Goal: Information Seeking & Learning: Check status

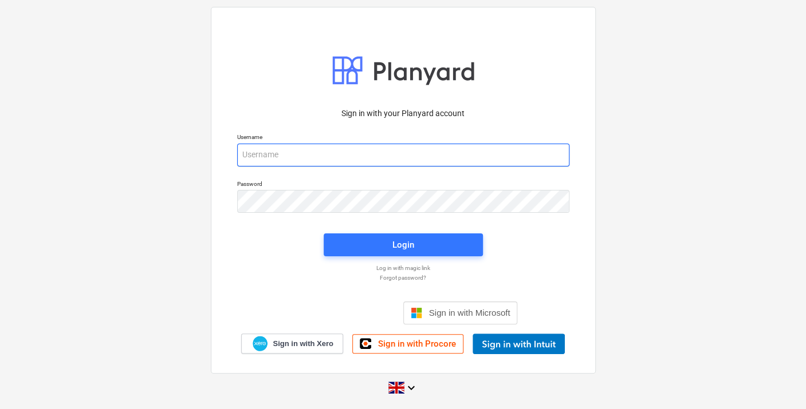
click at [299, 153] on input "email" at bounding box center [403, 155] width 332 height 23
type input "[EMAIL_ADDRESS][DOMAIN_NAME]"
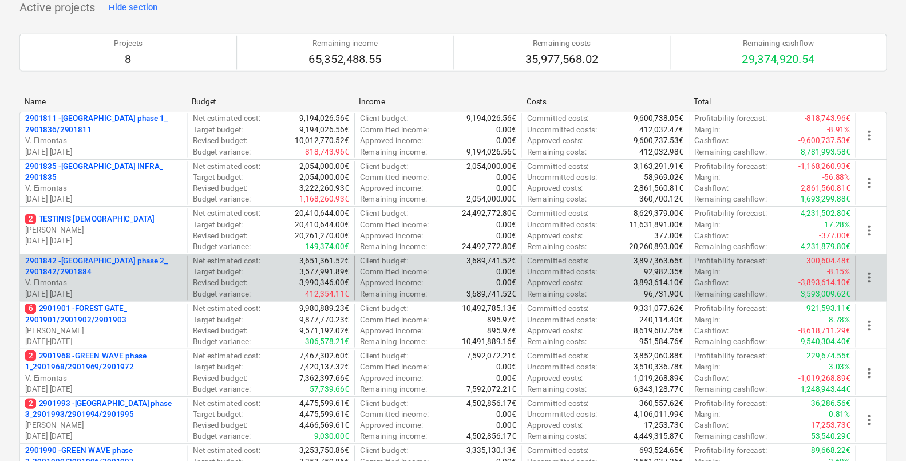
scroll to position [63, 0]
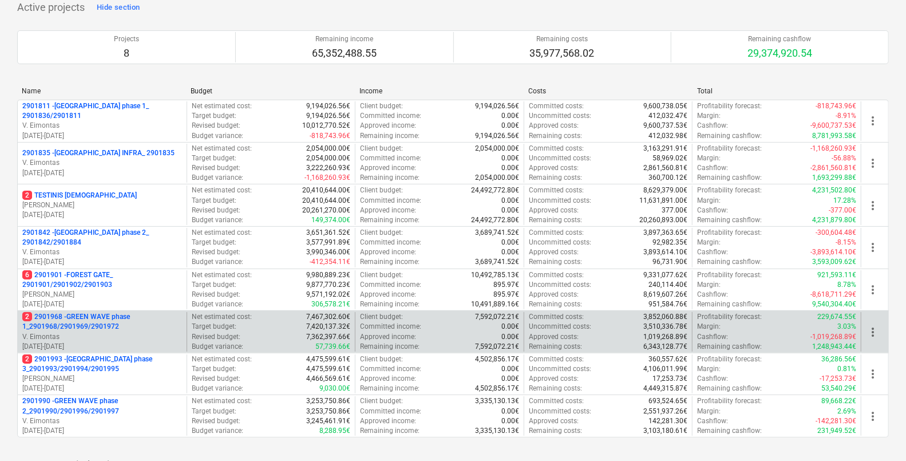
click at [115, 314] on p "2 2901968 - GREEN WAVE phase 1_2901968/2901969/2901972" at bounding box center [102, 321] width 160 height 19
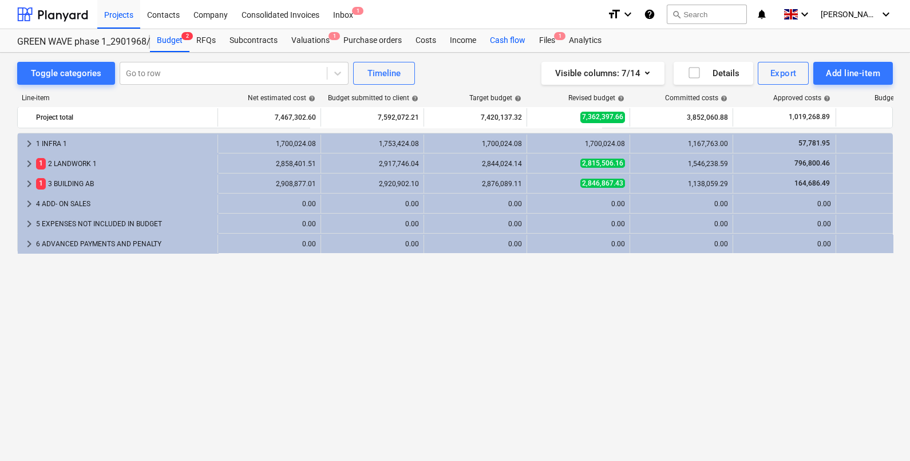
click at [503, 35] on div "Cash flow" at bounding box center [507, 40] width 49 height 23
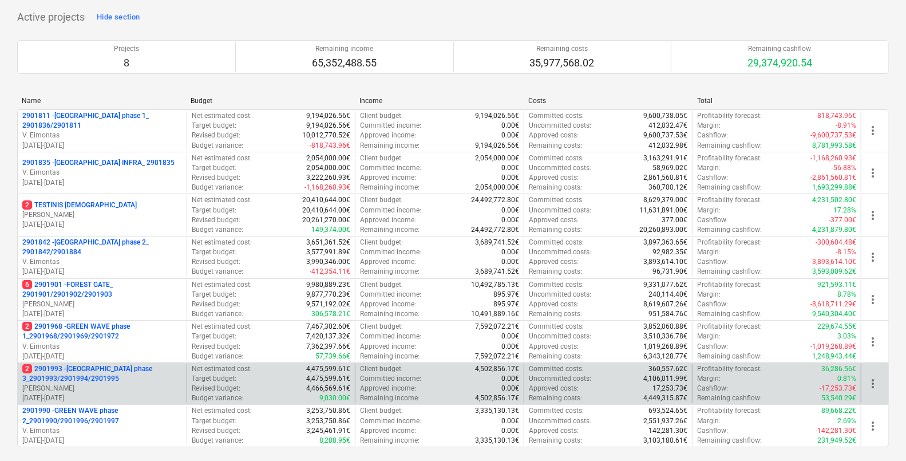
scroll to position [131, 0]
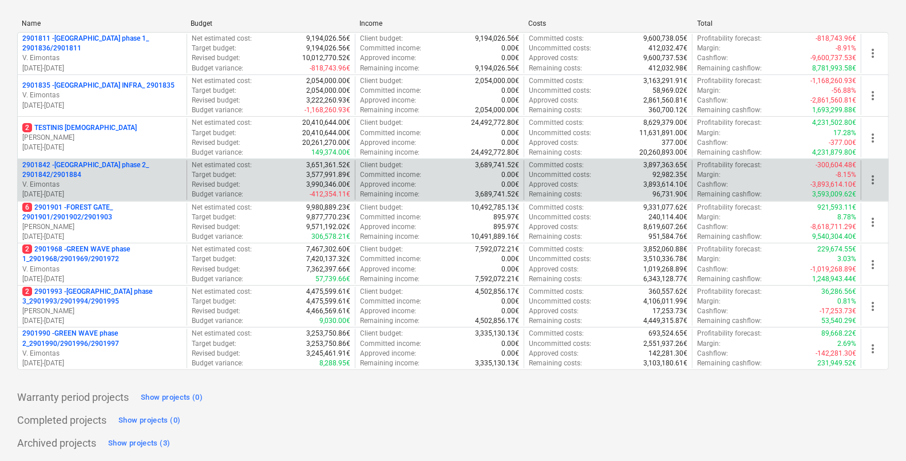
click at [140, 180] on p "V. Eimontas" at bounding box center [102, 185] width 160 height 10
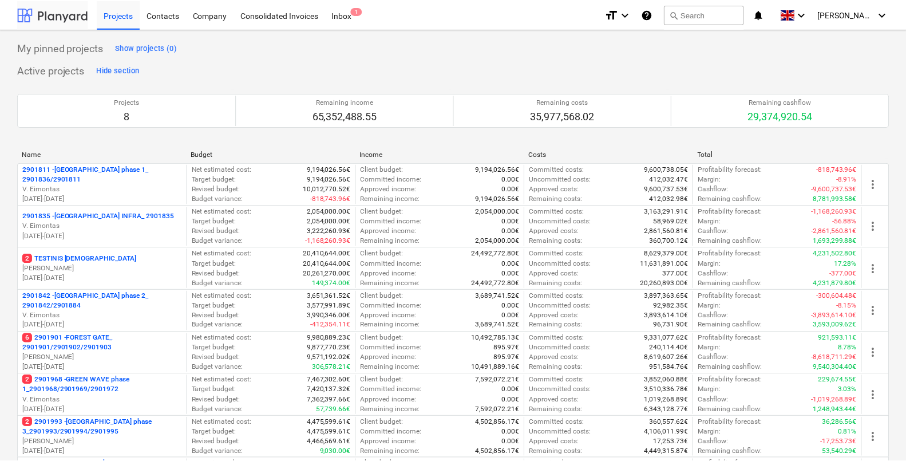
scroll to position [131, 0]
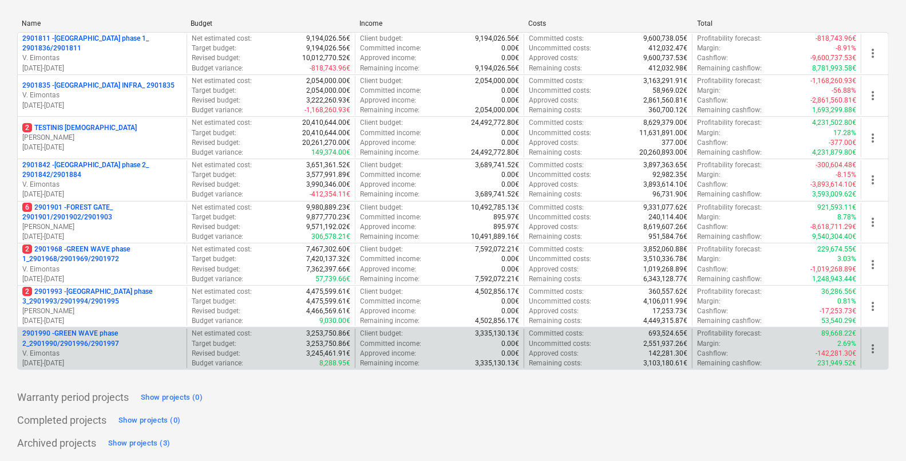
click at [118, 346] on p "2901990 - GREEN WAVE phase 2_2901990/2901996/2901997" at bounding box center [102, 338] width 160 height 19
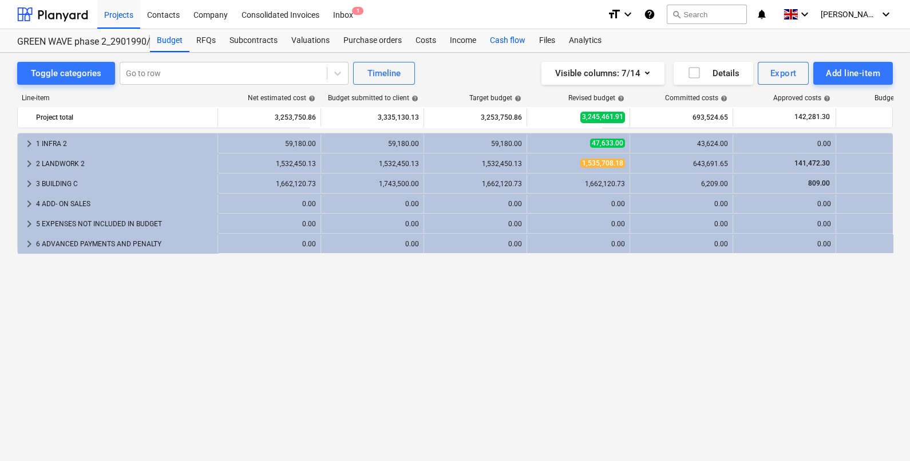
click at [498, 46] on div "Cash flow" at bounding box center [507, 40] width 49 height 23
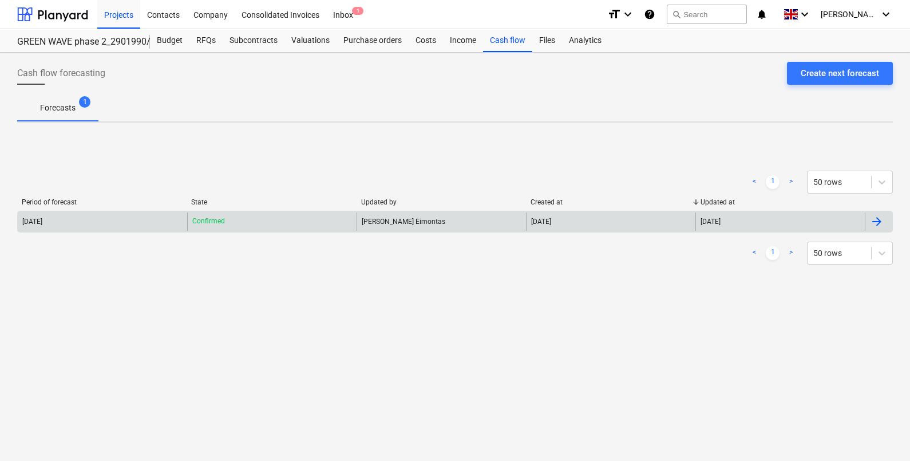
click at [109, 225] on div "[DATE]" at bounding box center [102, 221] width 169 height 18
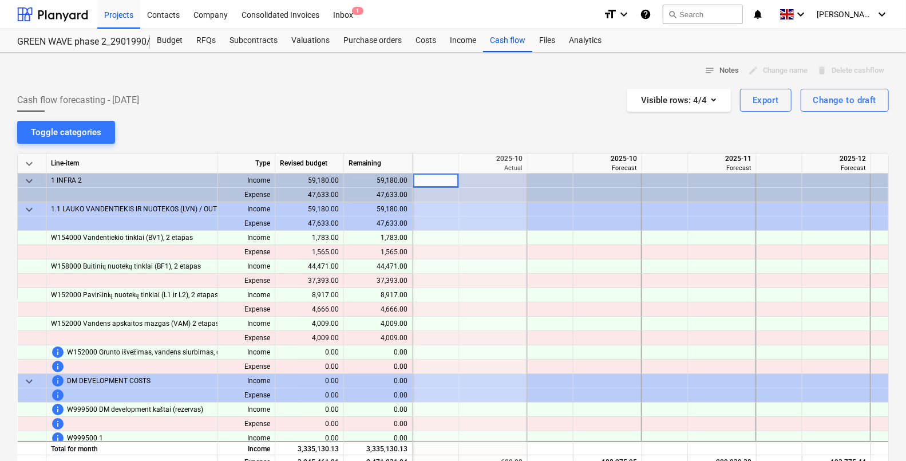
scroll to position [71, 0]
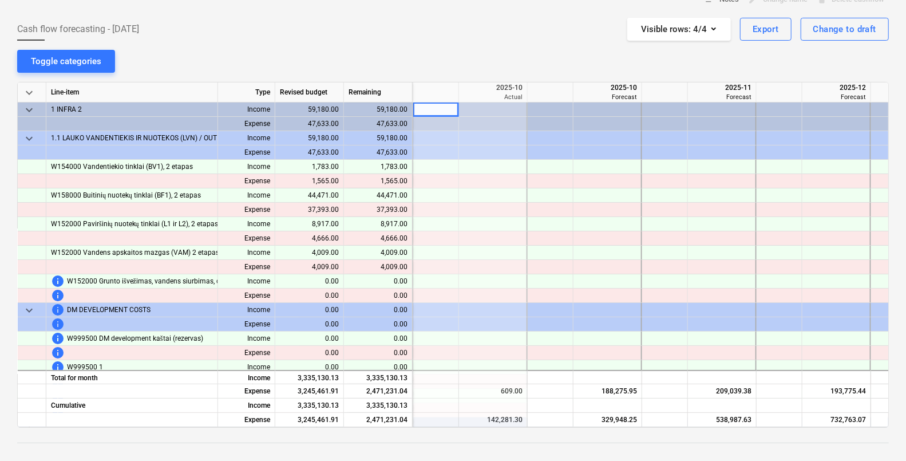
click at [26, 139] on span "keyboard_arrow_down" at bounding box center [29, 139] width 14 height 14
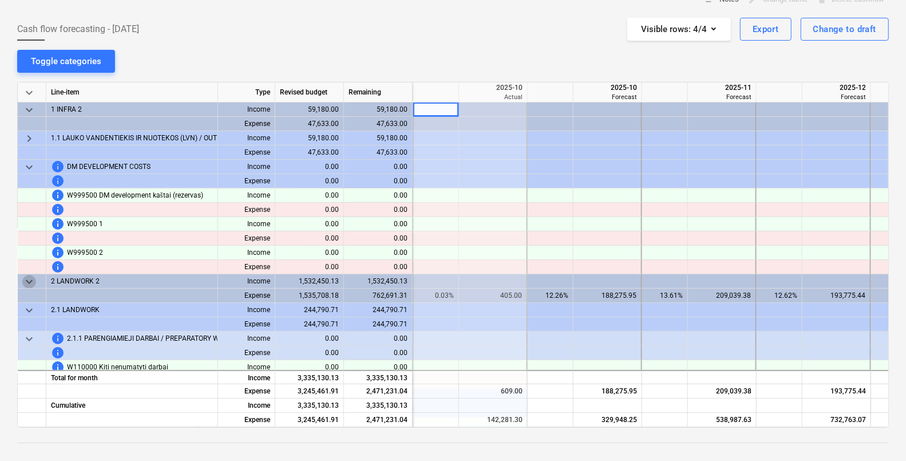
click at [29, 284] on span "keyboard_arrow_down" at bounding box center [29, 282] width 14 height 14
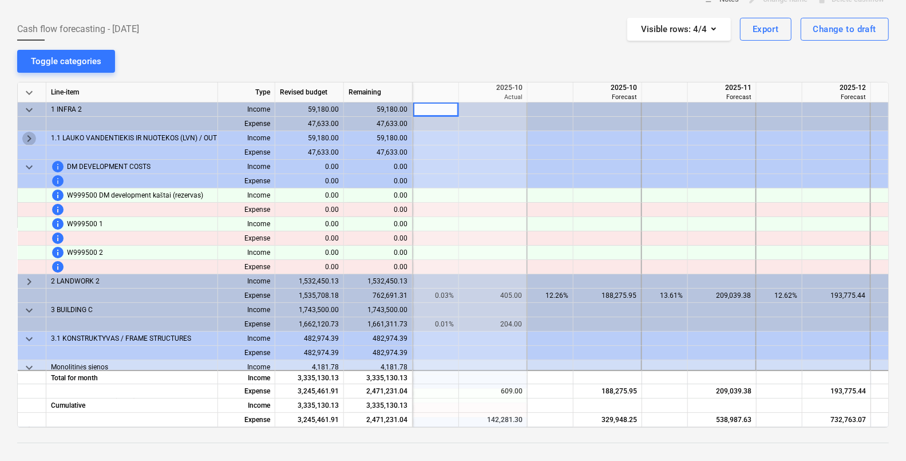
click at [29, 140] on span "keyboard_arrow_right" at bounding box center [29, 139] width 14 height 14
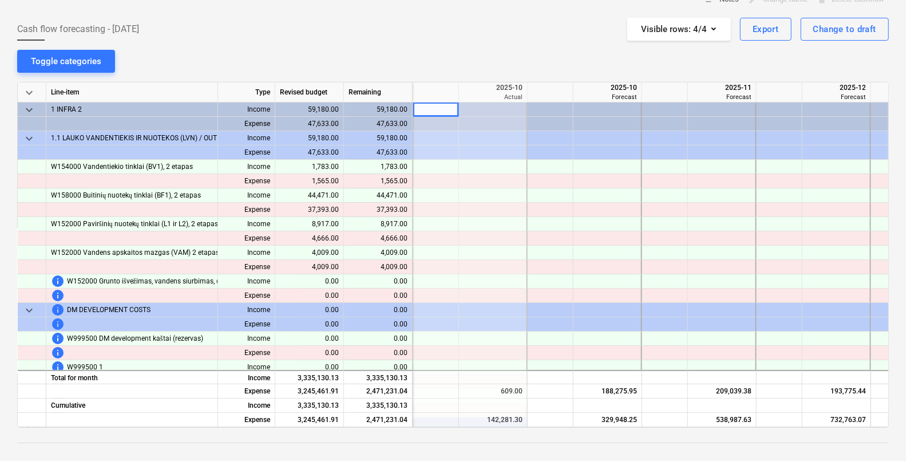
click at [29, 132] on span "keyboard_arrow_down" at bounding box center [29, 139] width 14 height 14
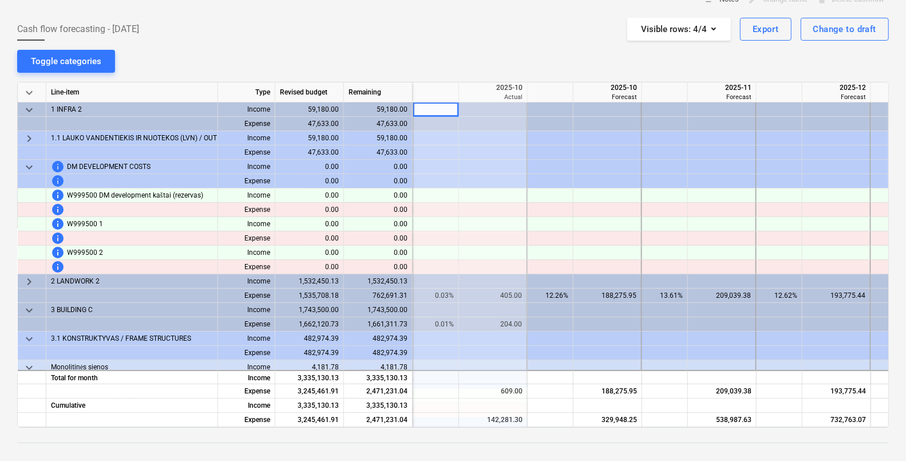
click at [29, 166] on span "keyboard_arrow_down" at bounding box center [29, 167] width 14 height 14
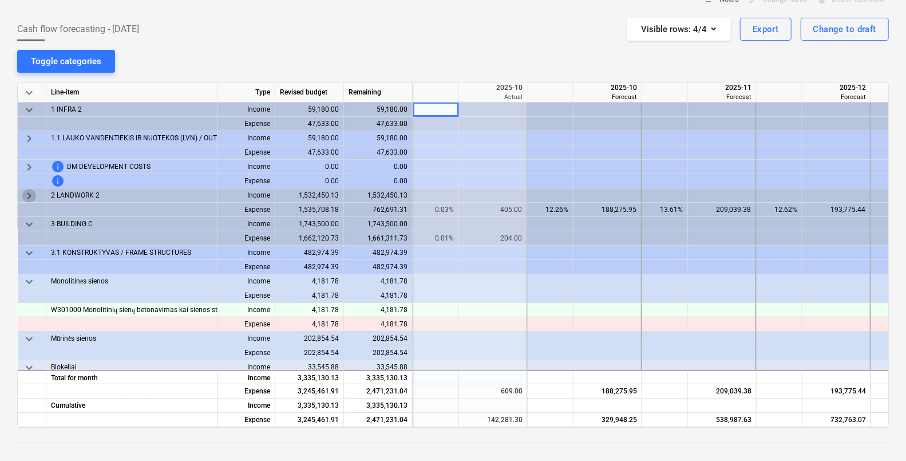
click at [30, 195] on span "keyboard_arrow_right" at bounding box center [29, 196] width 14 height 14
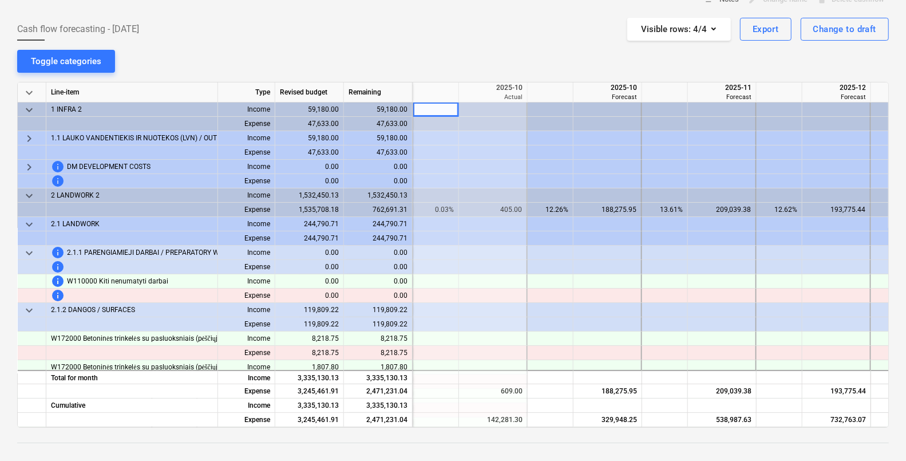
click at [30, 192] on span "keyboard_arrow_down" at bounding box center [29, 196] width 14 height 14
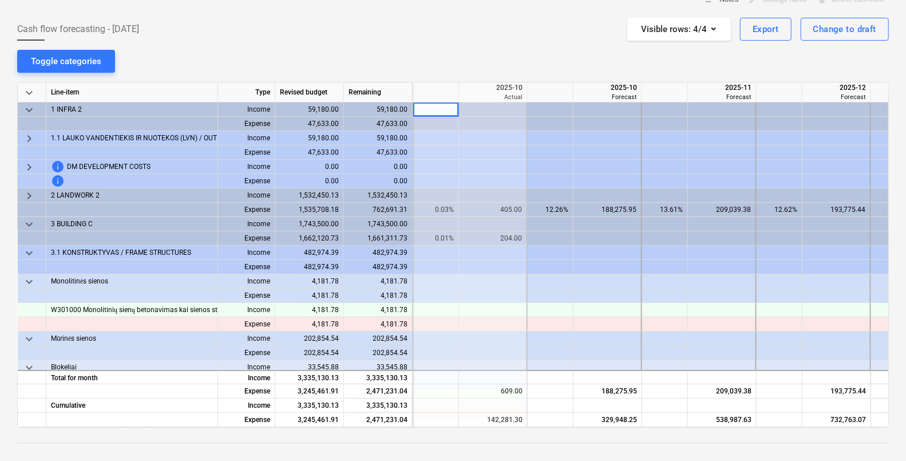
click at [31, 109] on span "keyboard_arrow_down" at bounding box center [29, 110] width 14 height 14
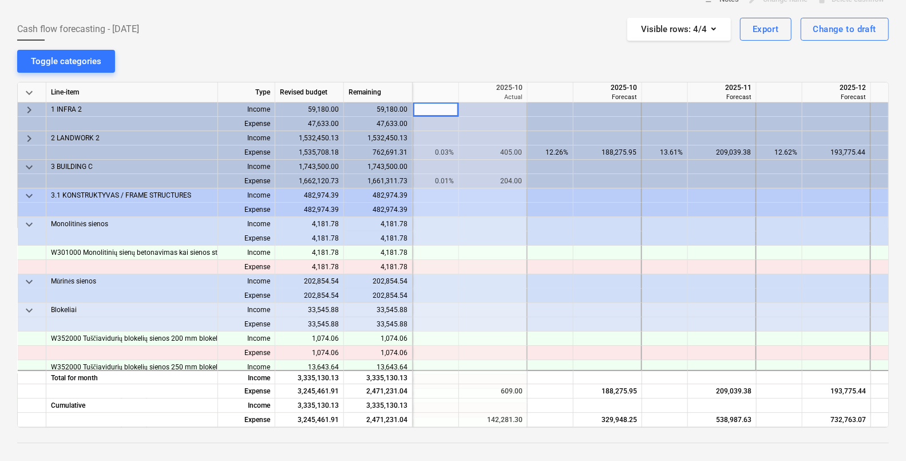
click at [30, 192] on span "keyboard_arrow_down" at bounding box center [29, 196] width 14 height 14
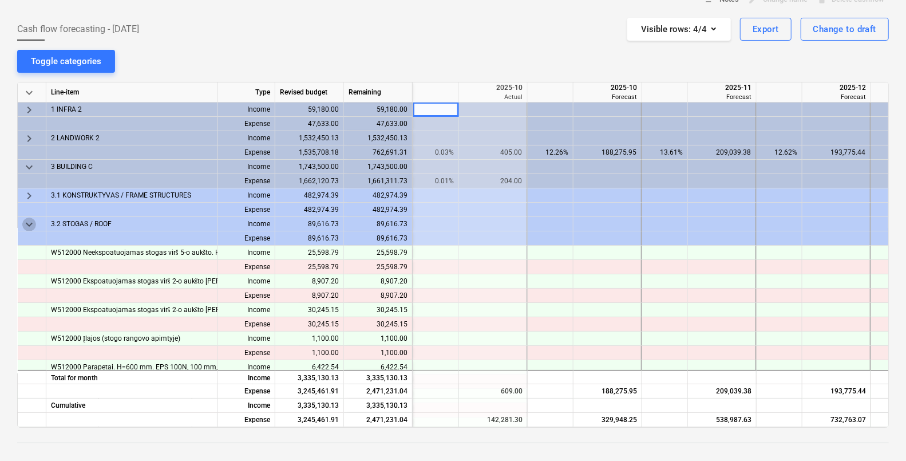
click at [31, 221] on span "keyboard_arrow_down" at bounding box center [29, 225] width 14 height 14
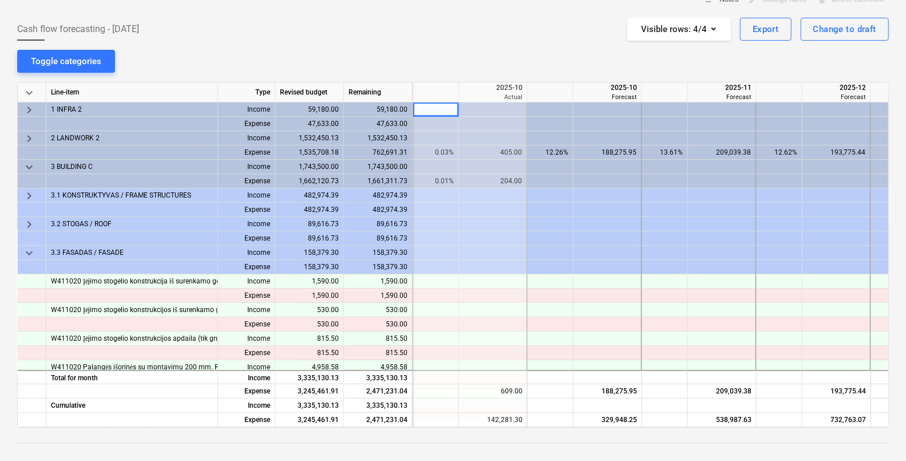
click at [27, 250] on span "keyboard_arrow_down" at bounding box center [29, 253] width 14 height 14
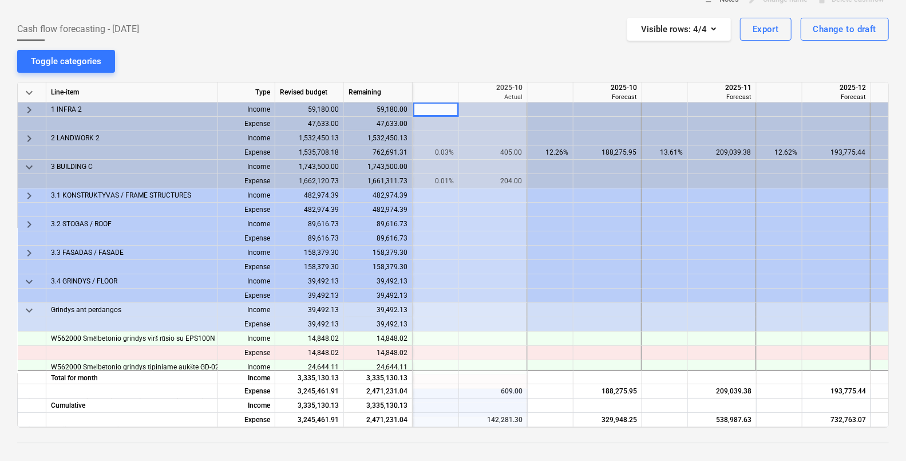
click at [33, 167] on span "keyboard_arrow_down" at bounding box center [29, 167] width 14 height 14
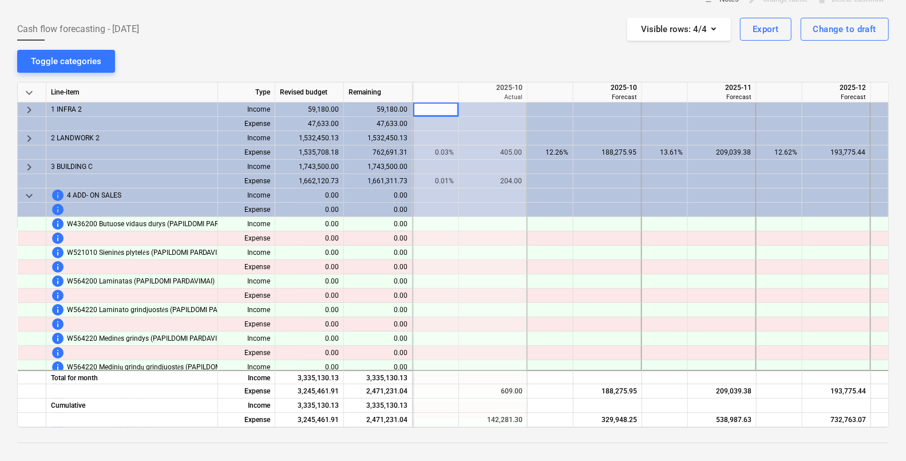
click at [18, 194] on div "keyboard_arrow_down" at bounding box center [32, 195] width 29 height 14
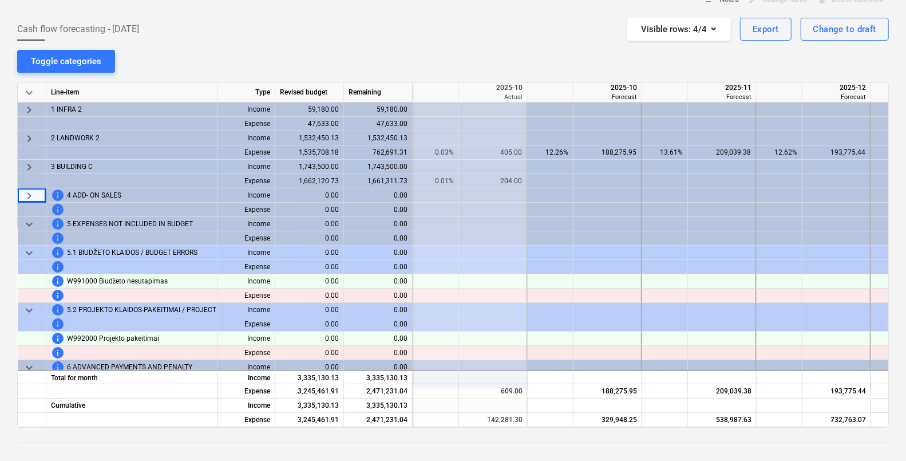
click at [25, 194] on span "keyboard_arrow_right" at bounding box center [29, 196] width 14 height 14
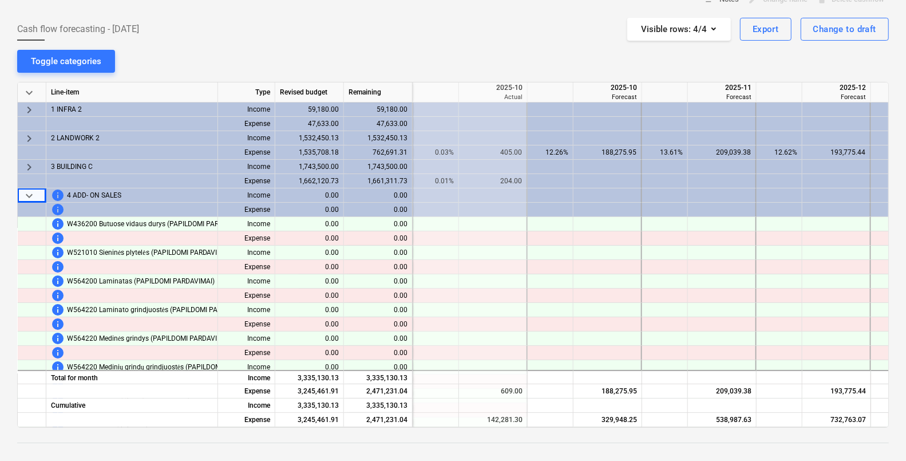
click at [5, 202] on div "notes Notes edit Change name delete Delete cashflow Cash flow forecasting - [DA…" at bounding box center [453, 285] width 906 height 606
click at [27, 194] on span "keyboard_arrow_down" at bounding box center [29, 196] width 14 height 14
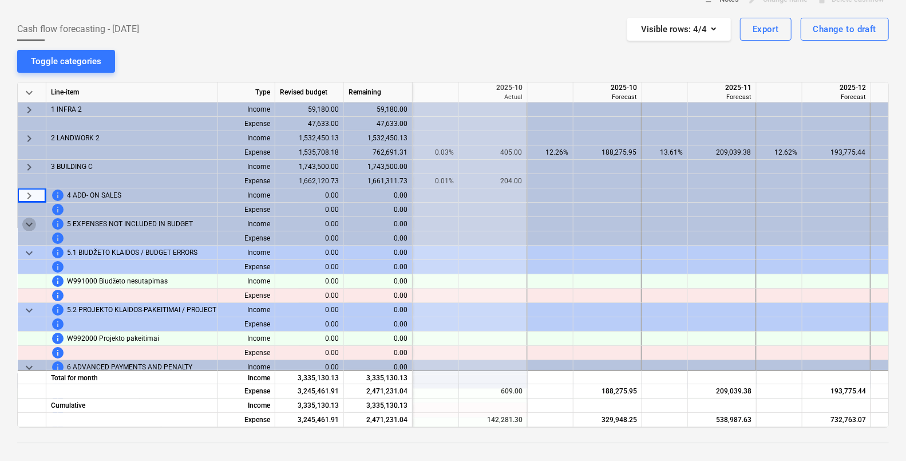
click at [34, 220] on span "keyboard_arrow_down" at bounding box center [29, 225] width 14 height 14
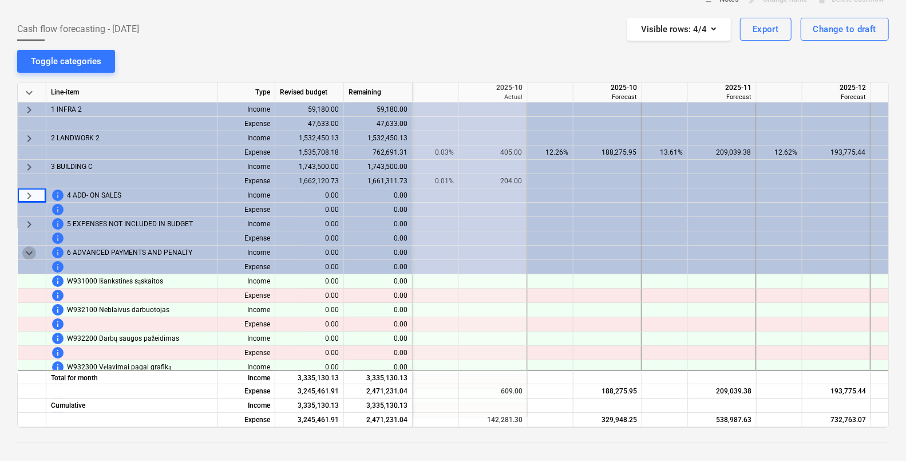
click at [33, 251] on span "keyboard_arrow_down" at bounding box center [29, 253] width 14 height 14
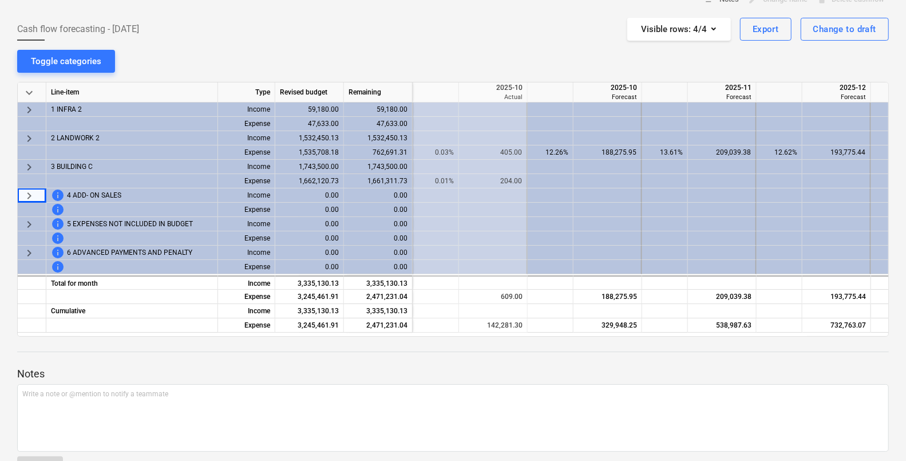
click at [0, 231] on html "Projects Contacts Company Consolidated Invoices Inbox 1 format_size keyboard_ar…" at bounding box center [453, 159] width 906 height 461
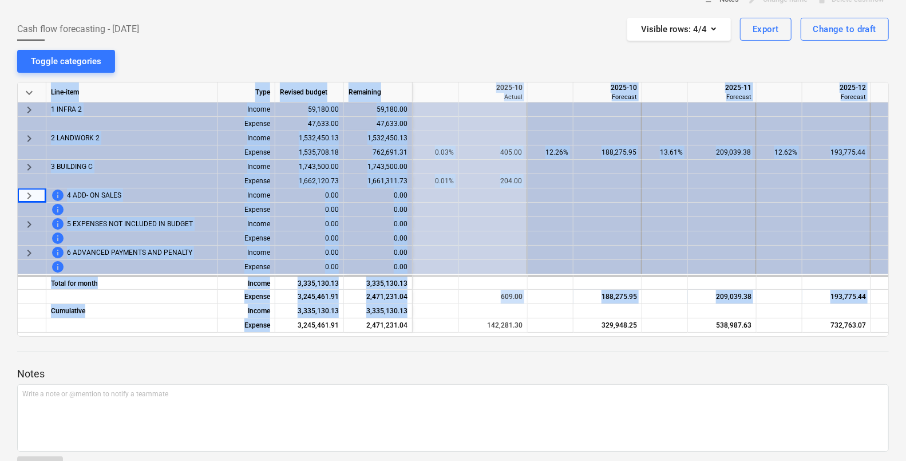
drag, startPoint x: 298, startPoint y: 331, endPoint x: 361, endPoint y: 332, distance: 62.4
click at [361, 332] on div "keyboard_arrow_down Line-item Type Revised budget Remaining 2025-09 Actual 2025…" at bounding box center [453, 209] width 872 height 255
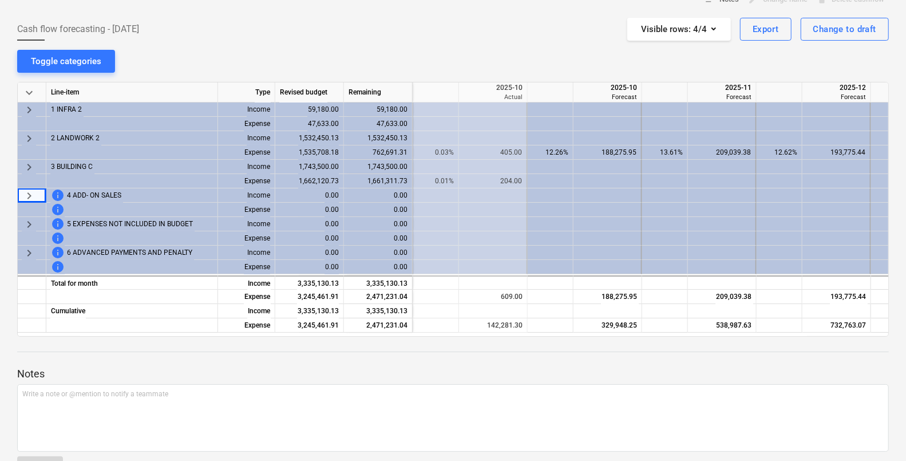
drag, startPoint x: 361, startPoint y: 332, endPoint x: 352, endPoint y: 373, distance: 42.8
click at [352, 373] on p "Notes" at bounding box center [453, 374] width 872 height 14
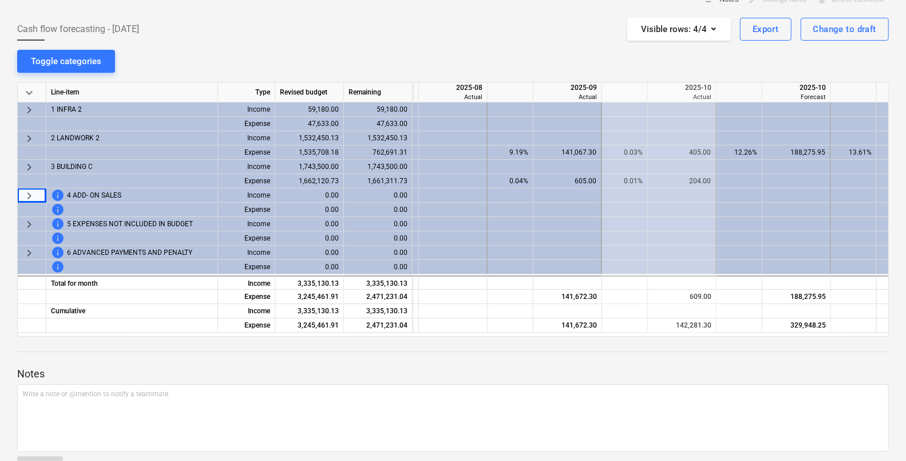
scroll to position [0, 47]
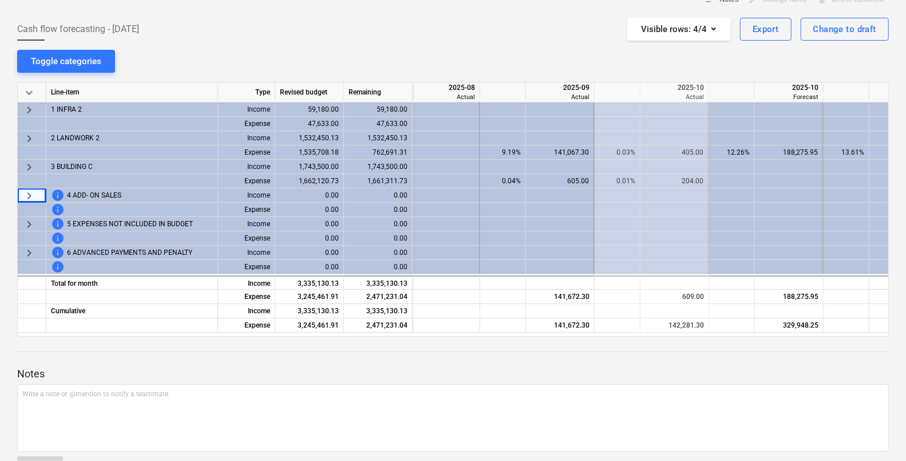
click at [474, 30] on div "Cash flow forecasting - [DATE] Visible rows : 4/4 Export Change to draft" at bounding box center [453, 29] width 872 height 23
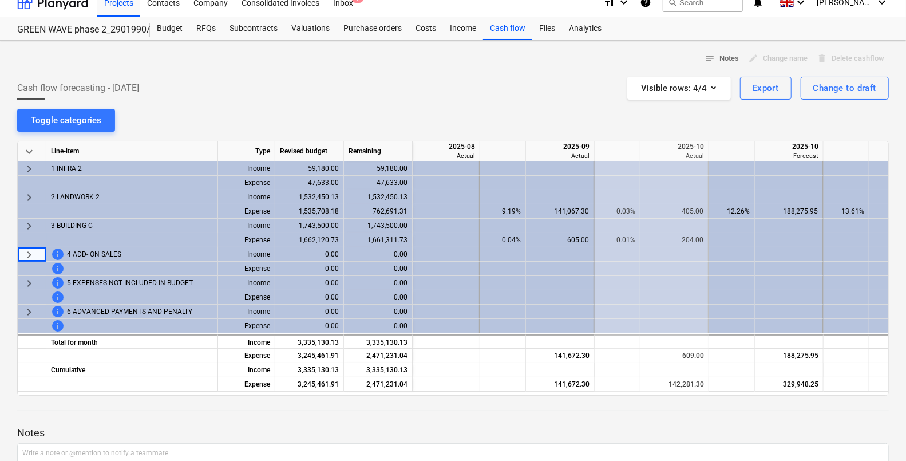
scroll to position [0, 0]
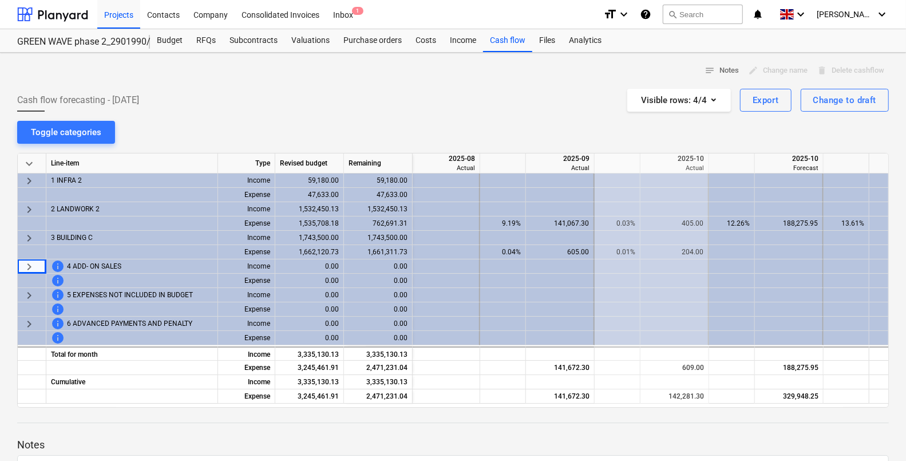
click at [366, 103] on div "Cash flow forecasting - [DATE] Visible rows : 4/4 Export Change to draft" at bounding box center [453, 100] width 872 height 23
